Goal: Complete application form

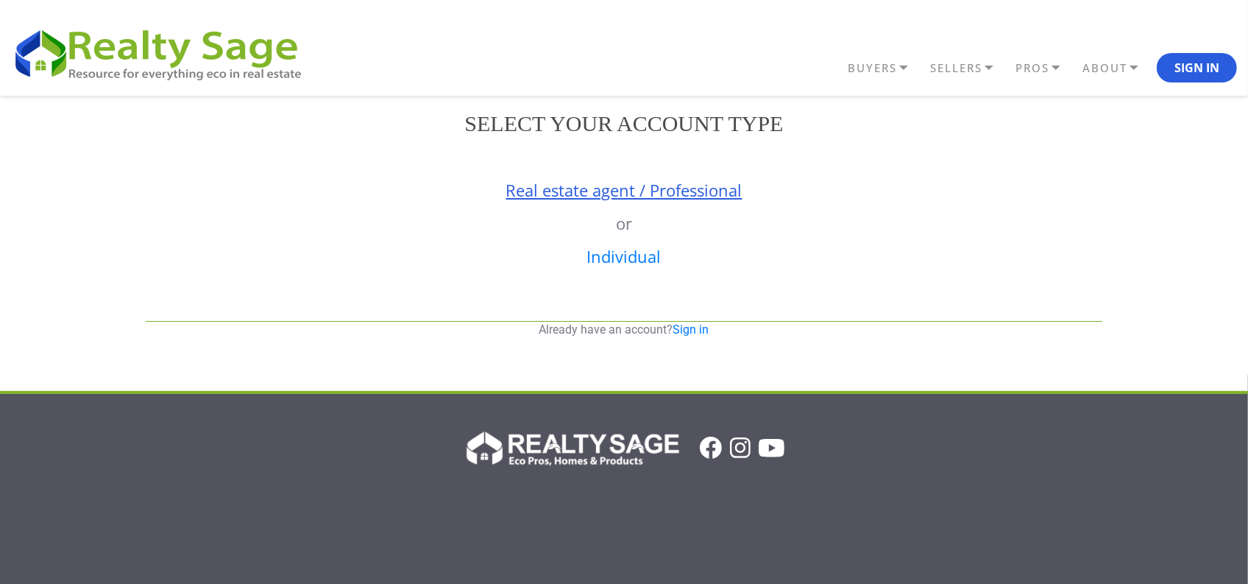
click at [558, 194] on link "Real estate agent / Professional" at bounding box center [624, 190] width 236 height 22
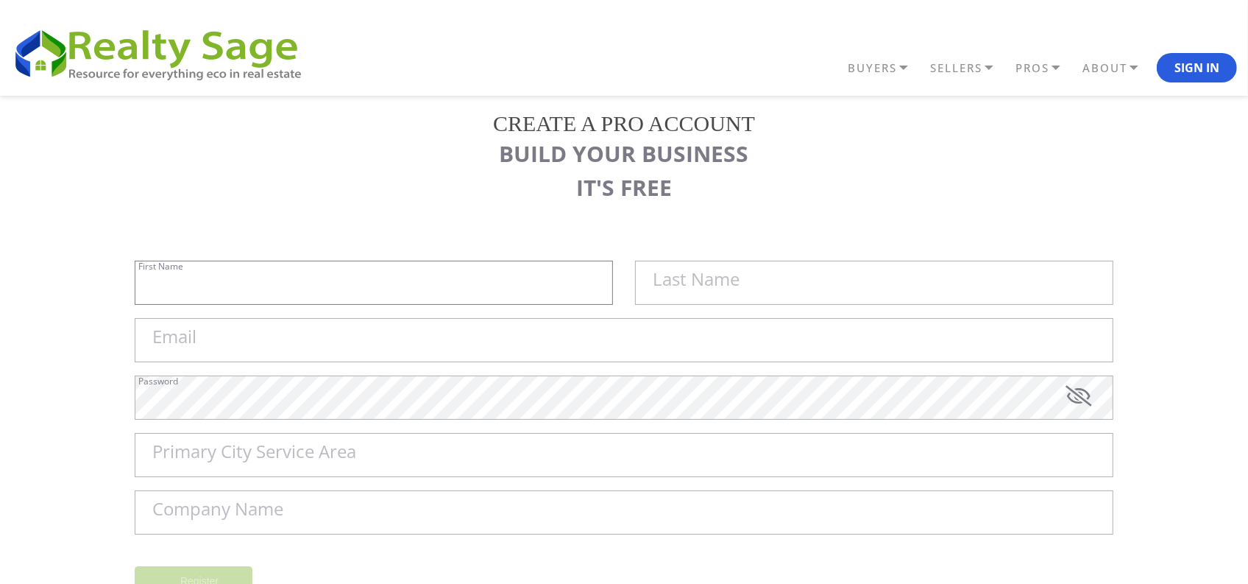
type input "Sell My House Fast [GEOGRAPHIC_DATA] | As"
type input "Is Cash Home Buyers Murfreesboro"
type input "[EMAIL_ADDRESS][DOMAIN_NAME]"
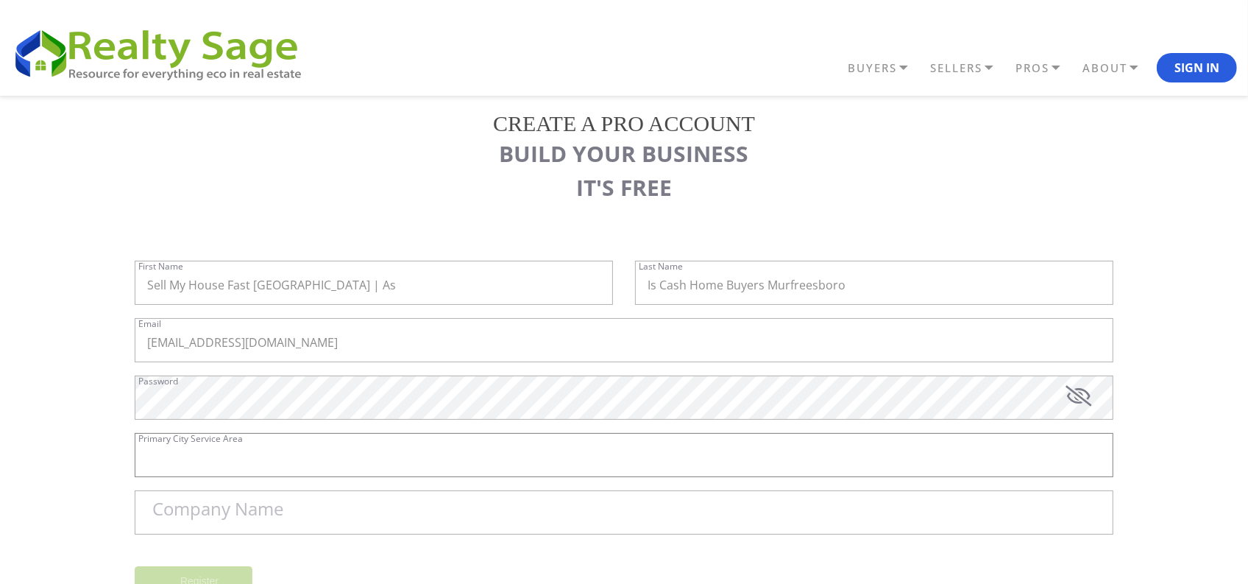
type input "Murfreesboro"
type input "Sell My House Fast [GEOGRAPHIC_DATA] | As Is Cash Home Buyers [GEOGRAPHIC_DATA]"
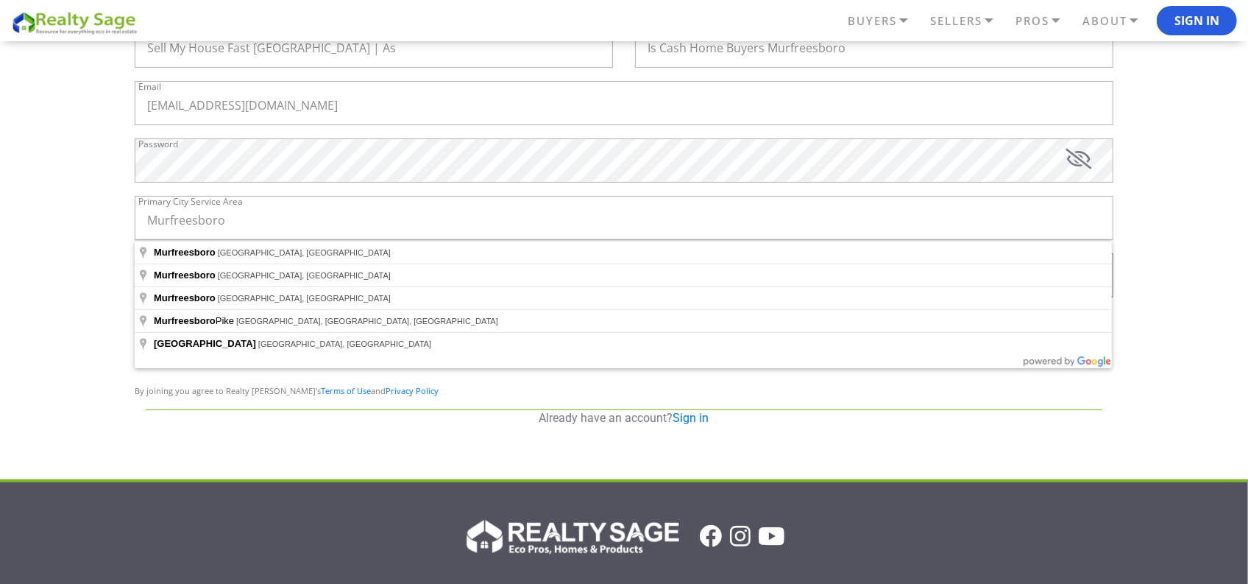
scroll to position [149, 0]
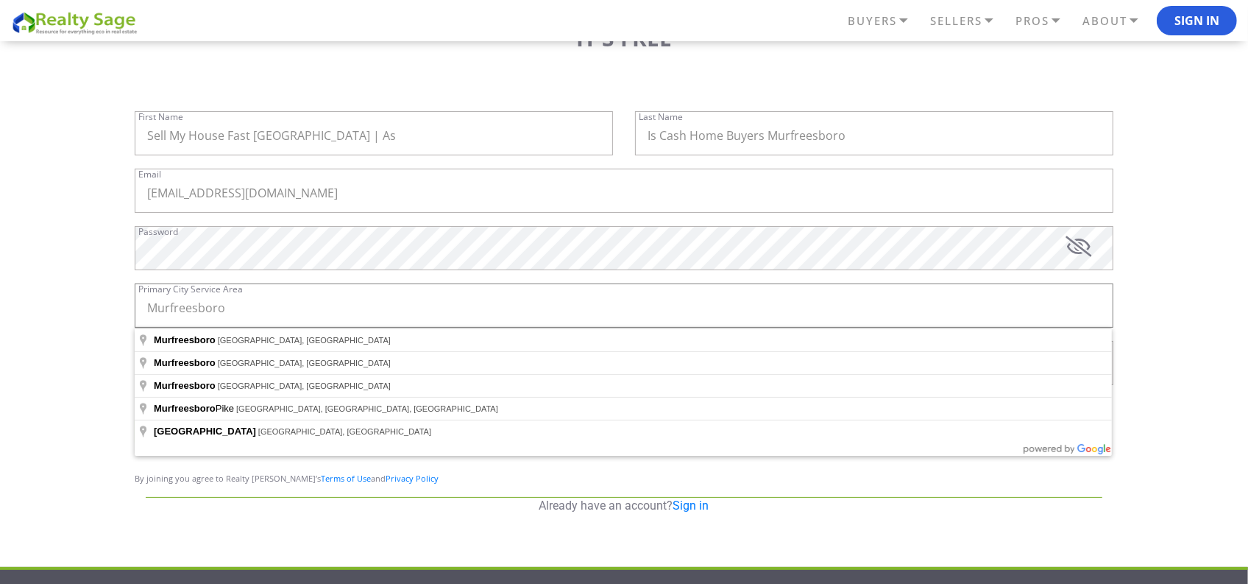
click at [254, 316] on input "Murfreesboro" at bounding box center [624, 305] width 979 height 44
type input "[GEOGRAPHIC_DATA], [GEOGRAPHIC_DATA], [GEOGRAPHIC_DATA]"
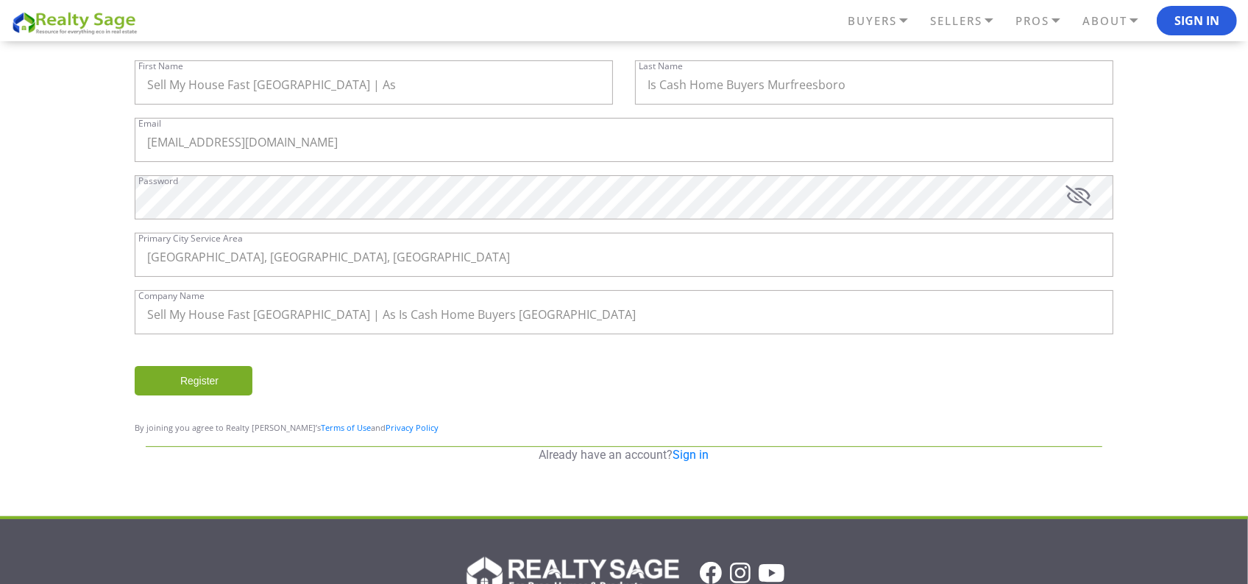
scroll to position [211, 0]
